Goal: Task Accomplishment & Management: Manage account settings

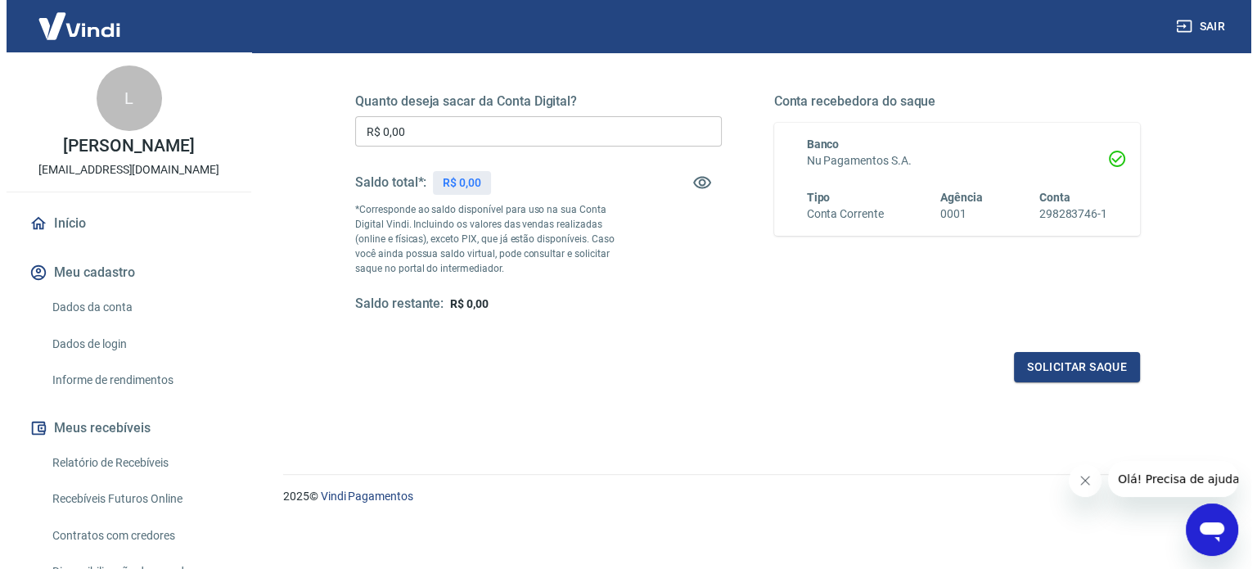
scroll to position [239, 0]
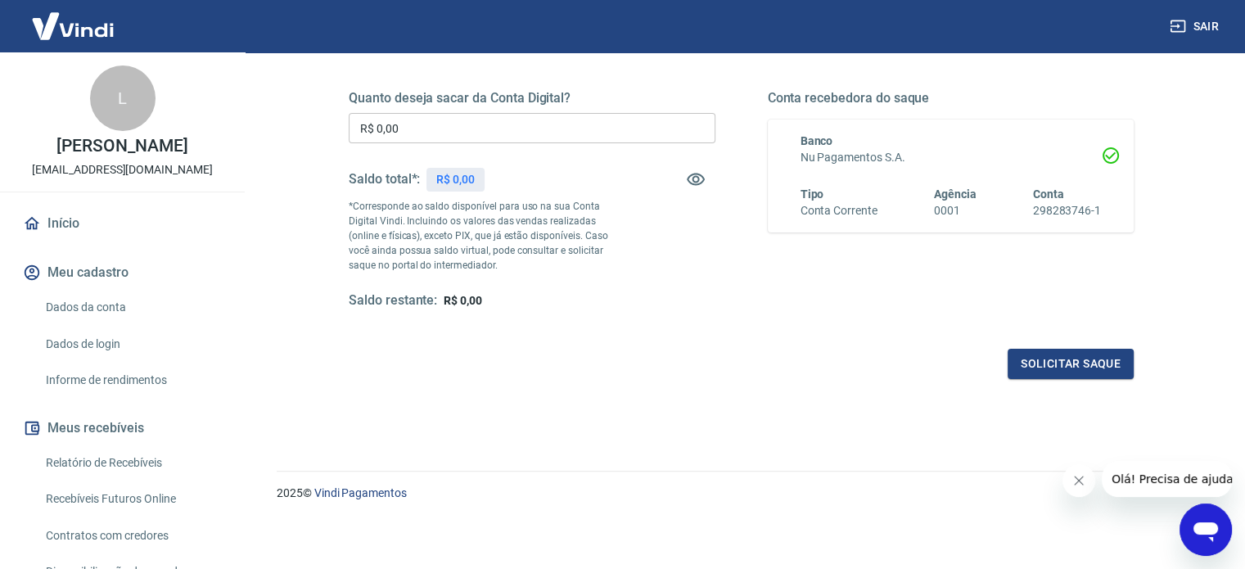
click at [616, 309] on div "Quanto deseja sacar da Conta Digital? R$ 0,00 ​ Saldo total*: R$ 0,00 *Correspo…" at bounding box center [741, 215] width 785 height 328
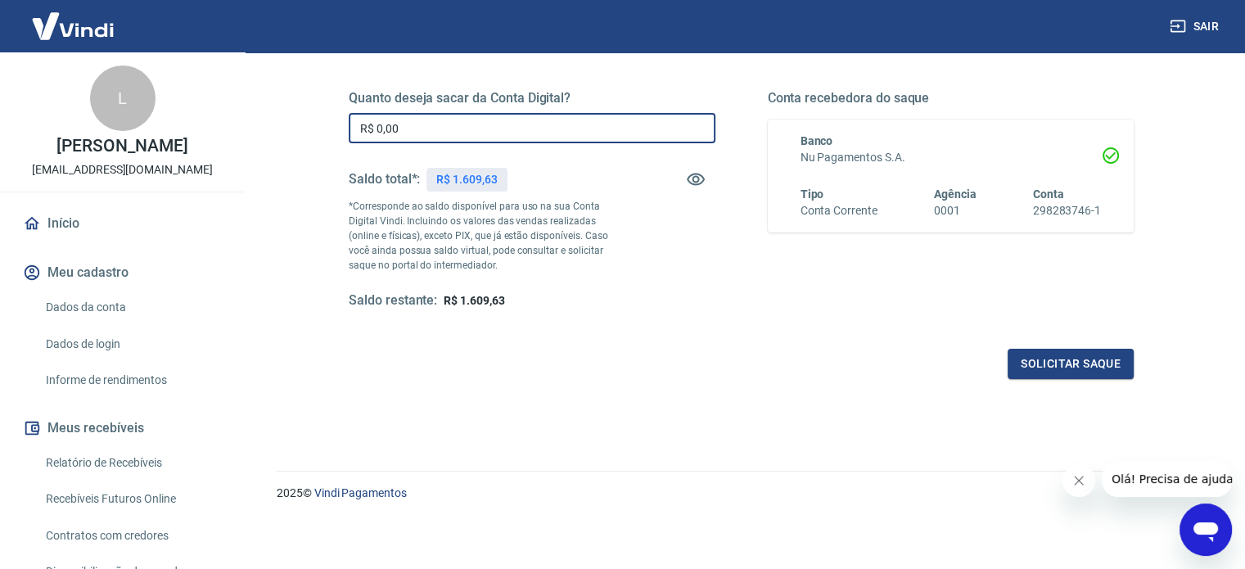
click at [426, 120] on input "R$ 0,00" at bounding box center [532, 128] width 367 height 30
type input "R$ 1.609,63"
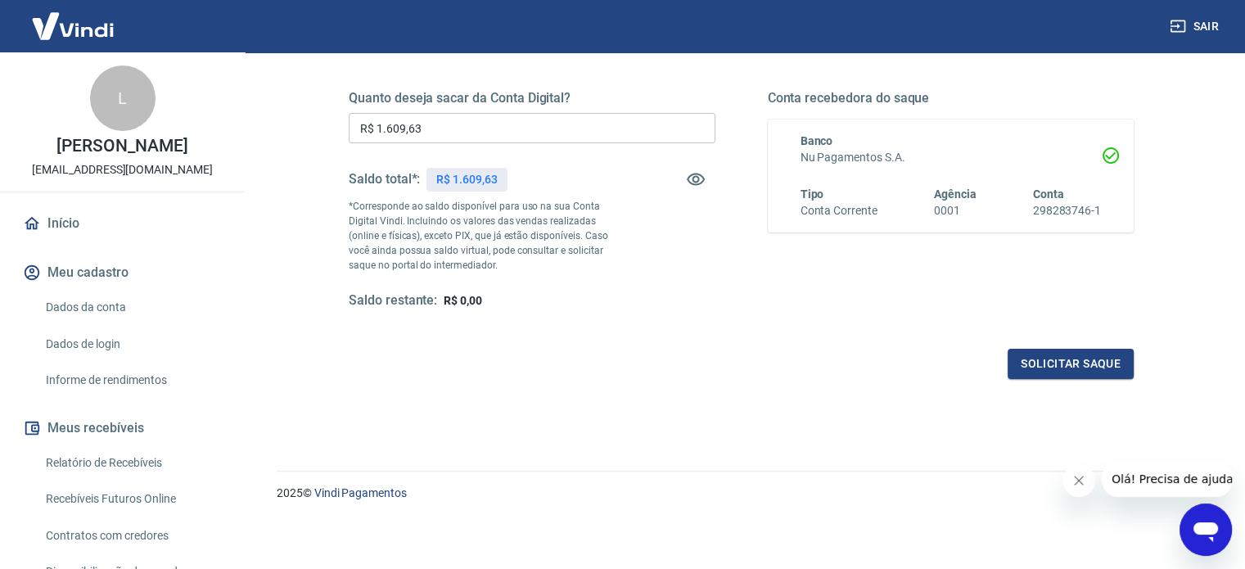
click at [1059, 391] on div "Quanto deseja sacar da Conta Digital? R$ 1.609,63 ​ Saldo total*: R$ 1.609,63 *…" at bounding box center [741, 208] width 824 height 381
click at [1045, 370] on button "Solicitar saque" at bounding box center [1071, 364] width 126 height 30
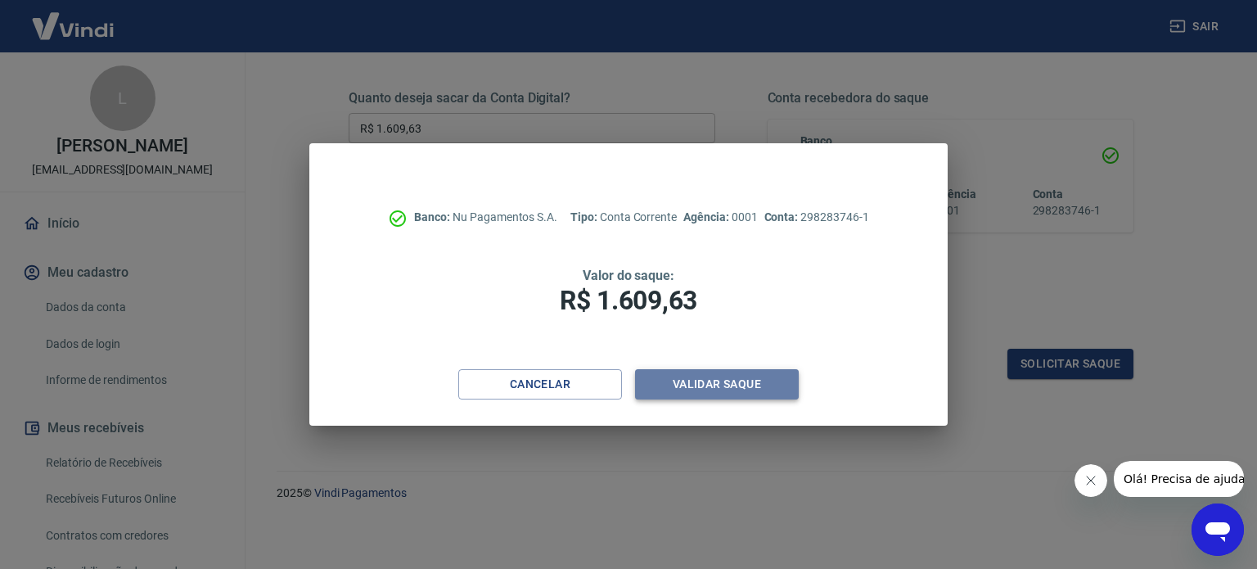
click at [761, 384] on button "Validar saque" at bounding box center [717, 384] width 164 height 30
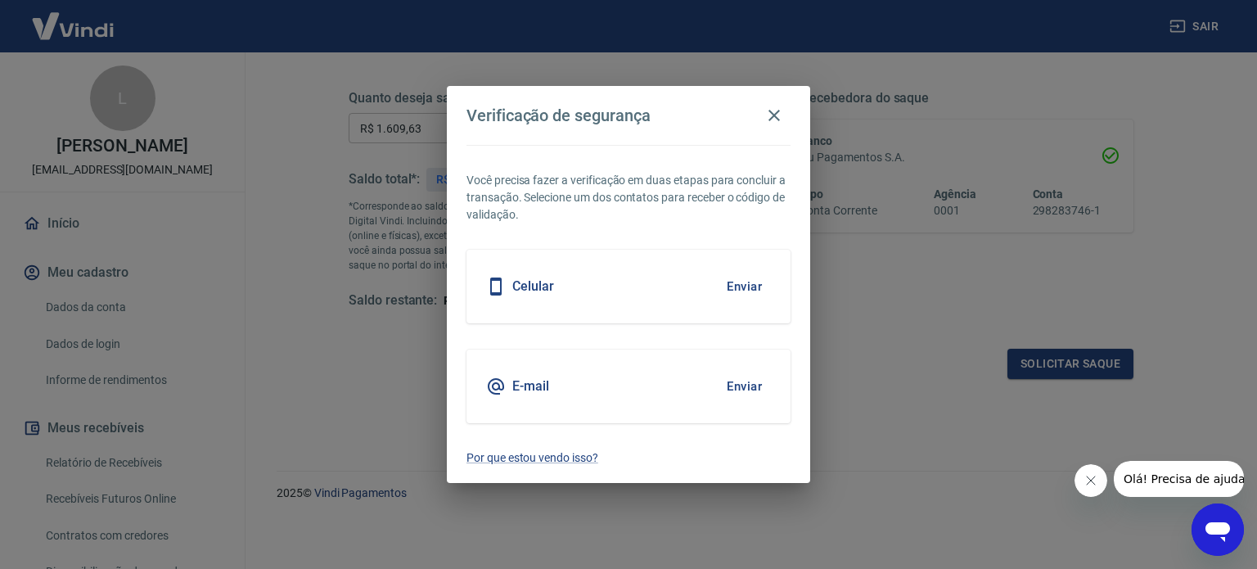
click at [747, 294] on button "Enviar" at bounding box center [744, 286] width 53 height 34
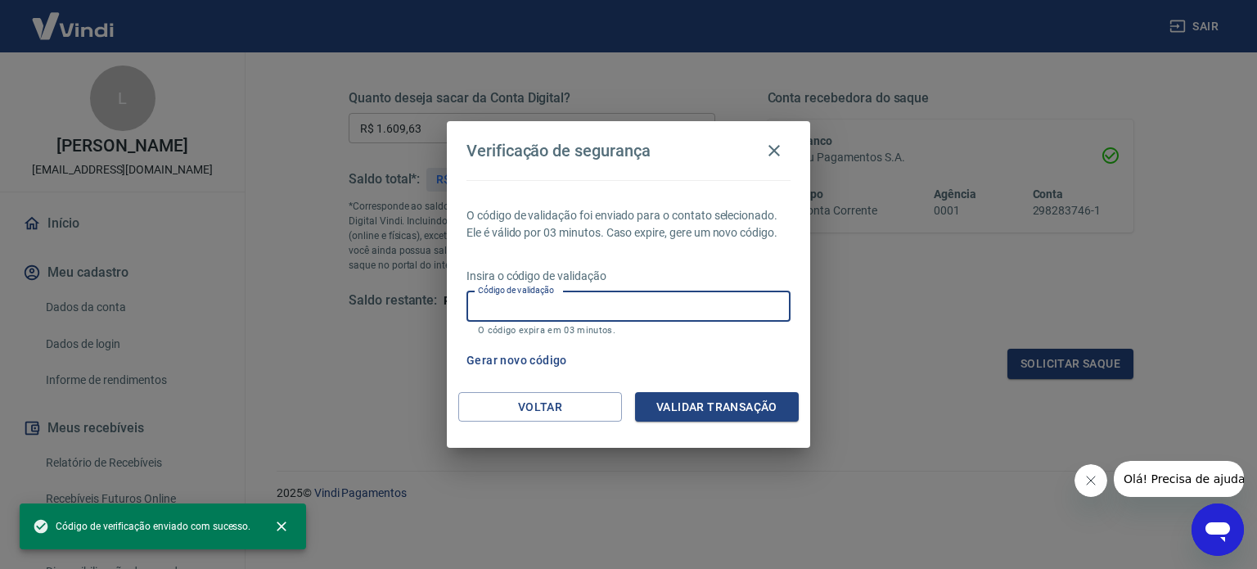
click at [718, 300] on input "Código de validação" at bounding box center [629, 306] width 324 height 30
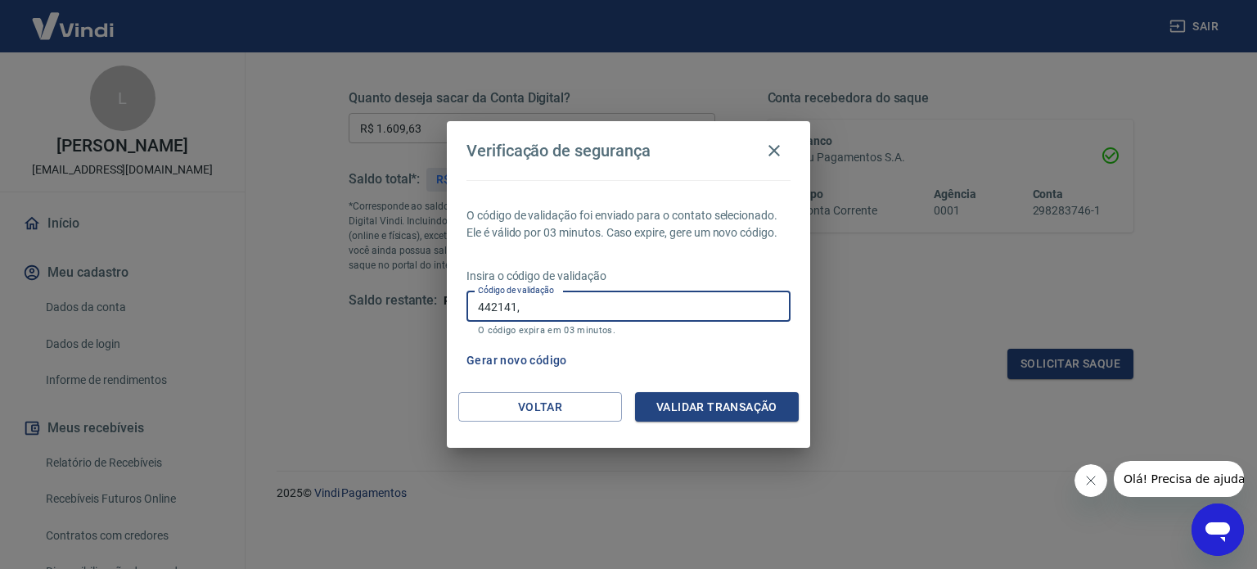
type input "442141"
click at [711, 401] on button "Validar transação" at bounding box center [717, 407] width 164 height 30
